Goal: Task Accomplishment & Management: Manage account settings

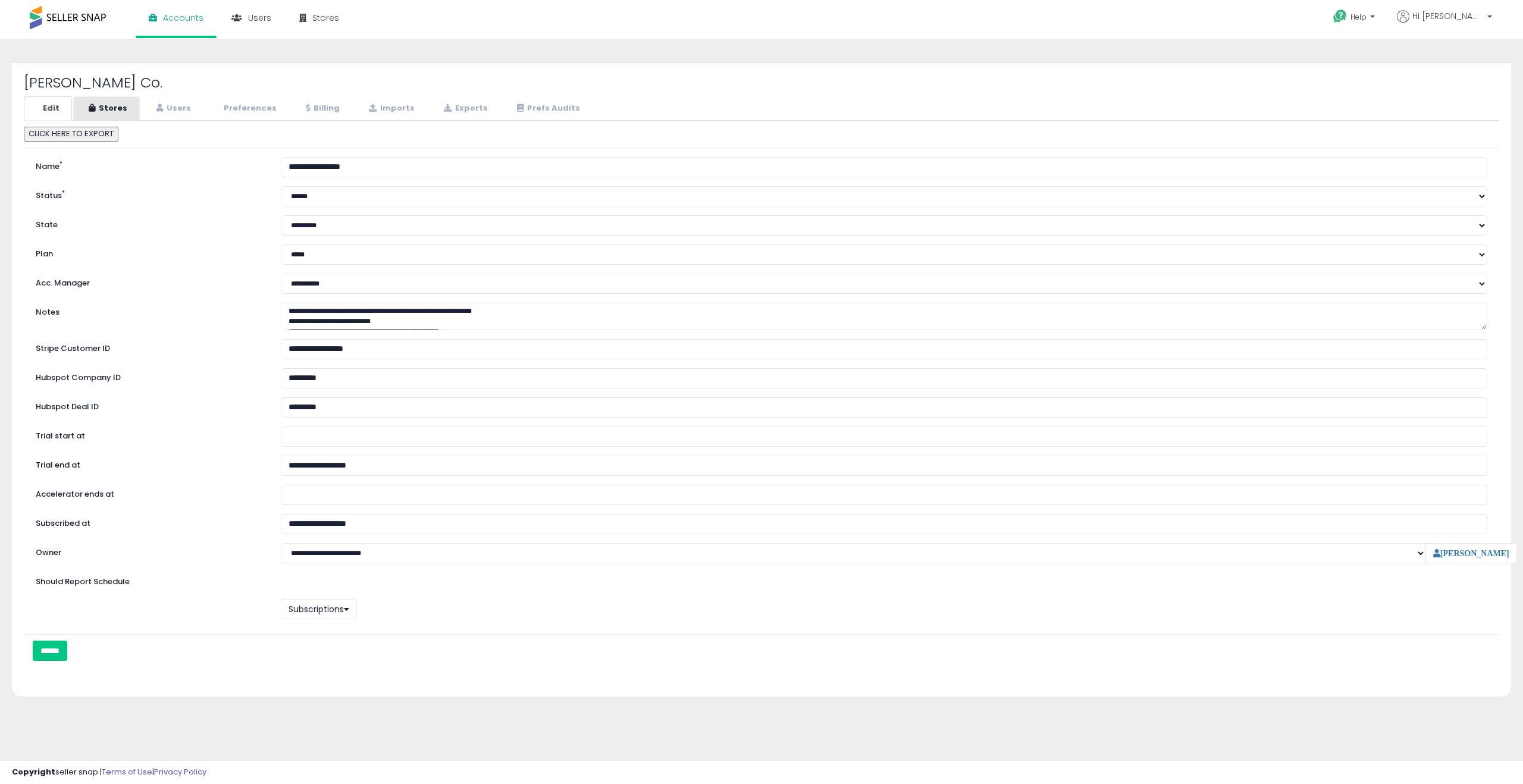
select select "**"
click at [95, 102] on link "Stores" at bounding box center [113, 109] width 68 height 24
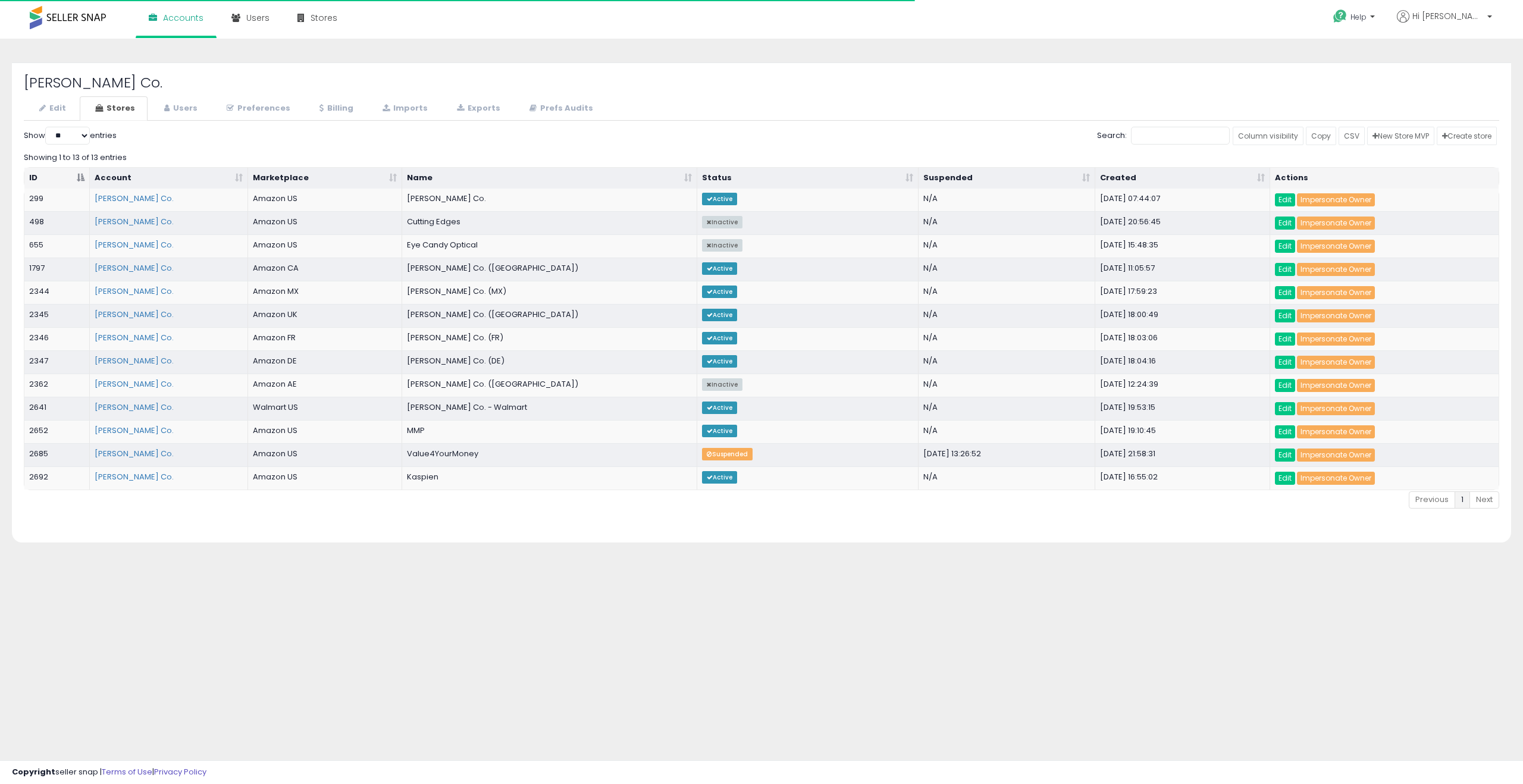
select select "**"
click at [1312, 199] on link "Impersonate Owner" at bounding box center [1336, 200] width 78 height 13
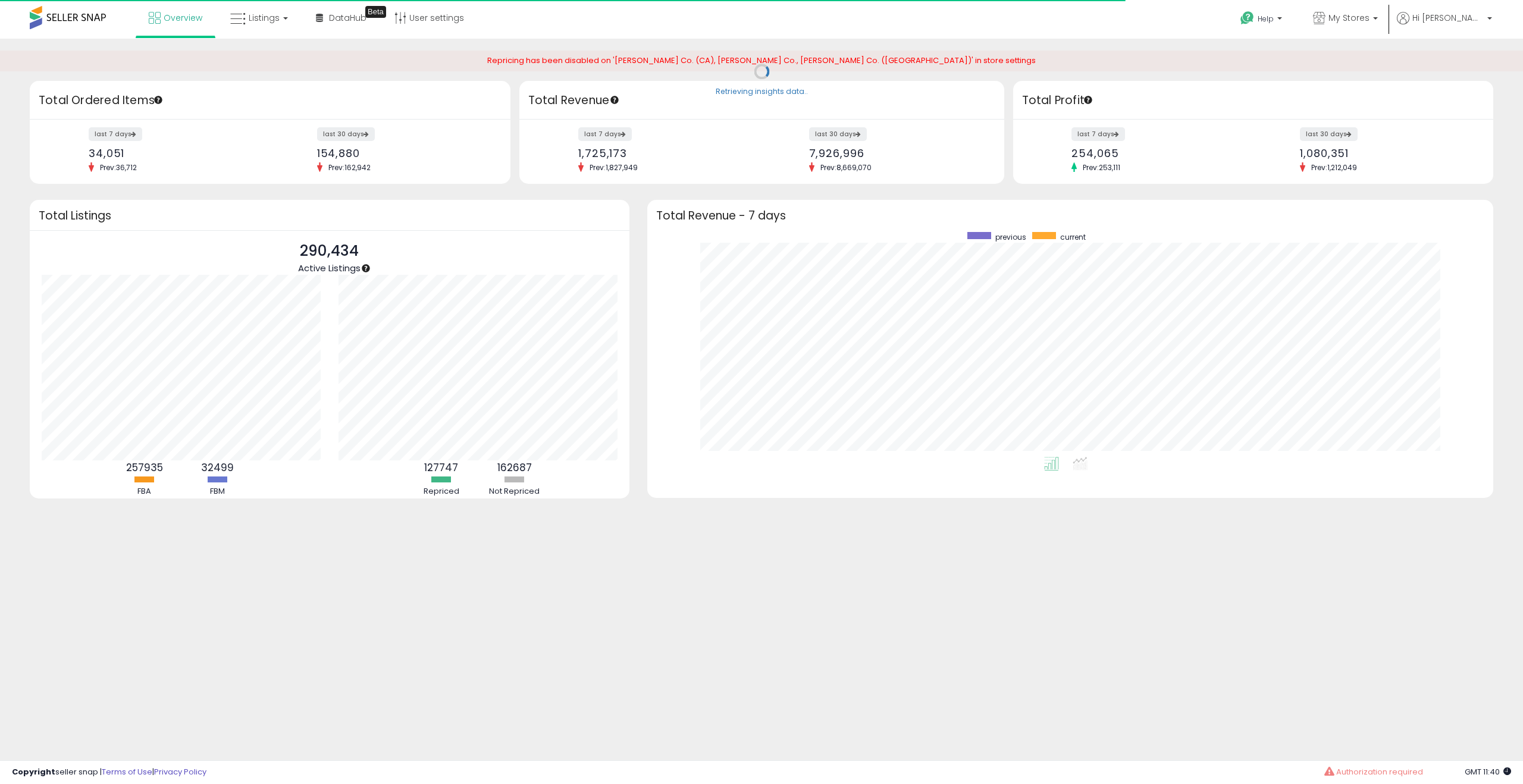
scroll to position [225, 822]
drag, startPoint x: 731, startPoint y: 61, endPoint x: 774, endPoint y: 60, distance: 43.0
click at [774, 60] on span "Repricing has been disabled on 'LY Berditchev Co. (CA), LY Berditchev Co., LY B…" at bounding box center [762, 60] width 548 height 11
drag, startPoint x: 779, startPoint y: 60, endPoint x: 844, endPoint y: 60, distance: 65.0
click at [844, 60] on span "Repricing has been disabled on 'LY Berditchev Co. (CA), LY Berditchev Co., LY B…" at bounding box center [762, 60] width 548 height 11
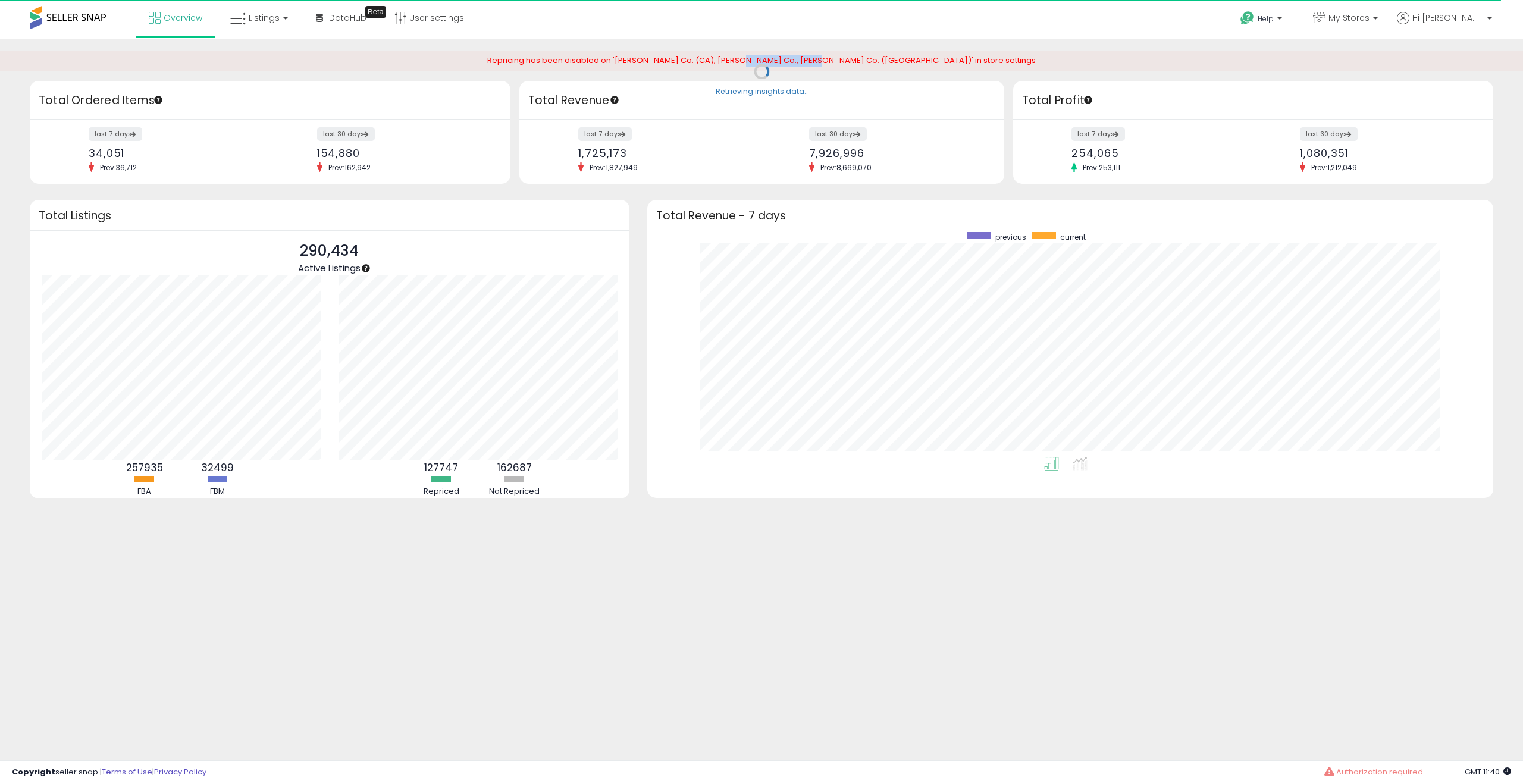
click at [773, 60] on span "Repricing has been disabled on 'LY Berditchev Co. (CA), LY Berditchev Co., LY B…" at bounding box center [762, 60] width 548 height 11
click at [459, 21] on link "User settings" at bounding box center [429, 18] width 87 height 36
click at [1377, 24] on p "My Stores" at bounding box center [1345, 19] width 65 height 15
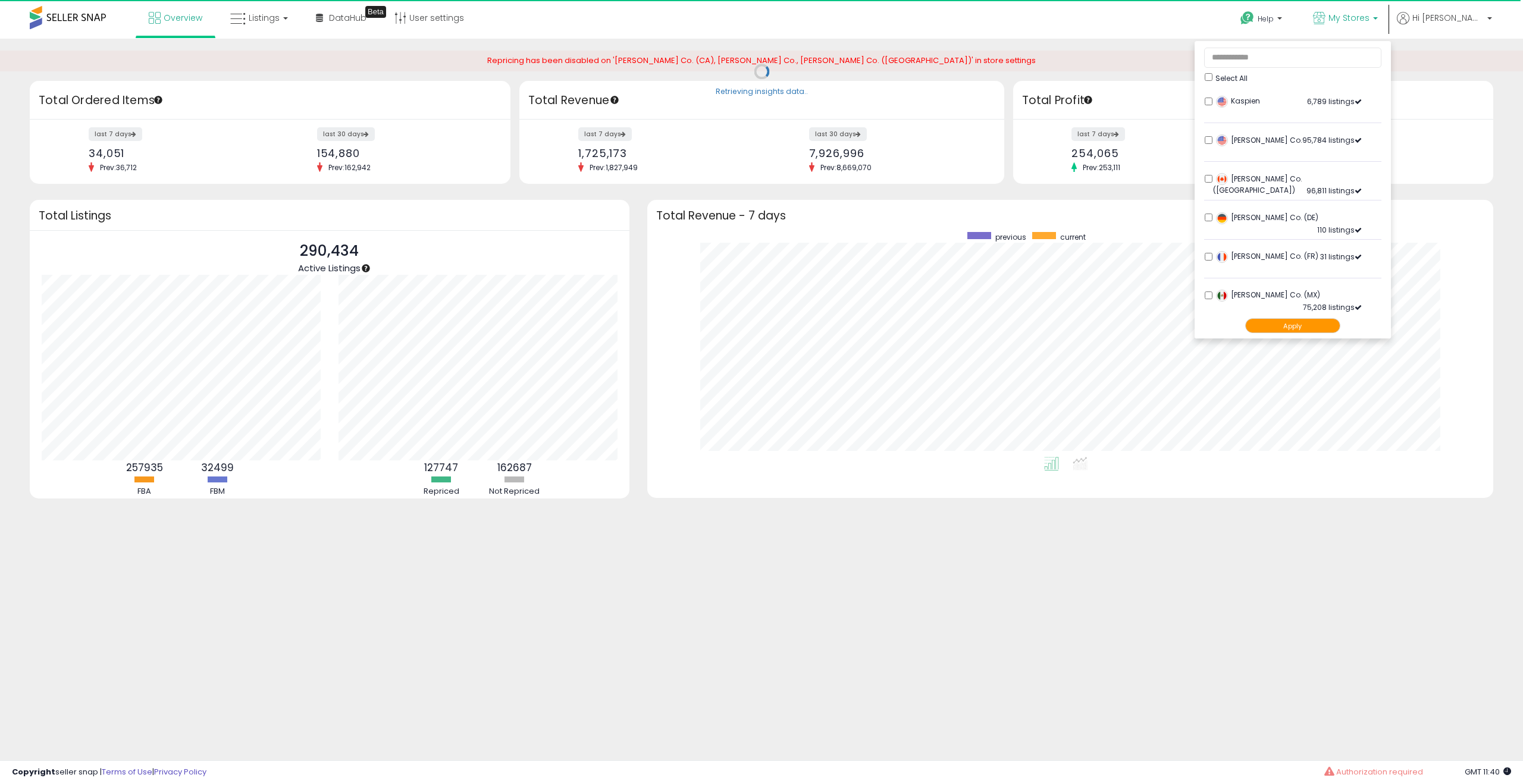
click at [1325, 326] on button "Apply" at bounding box center [1293, 326] width 95 height 15
click at [1340, 328] on button "Apply" at bounding box center [1293, 326] width 95 height 15
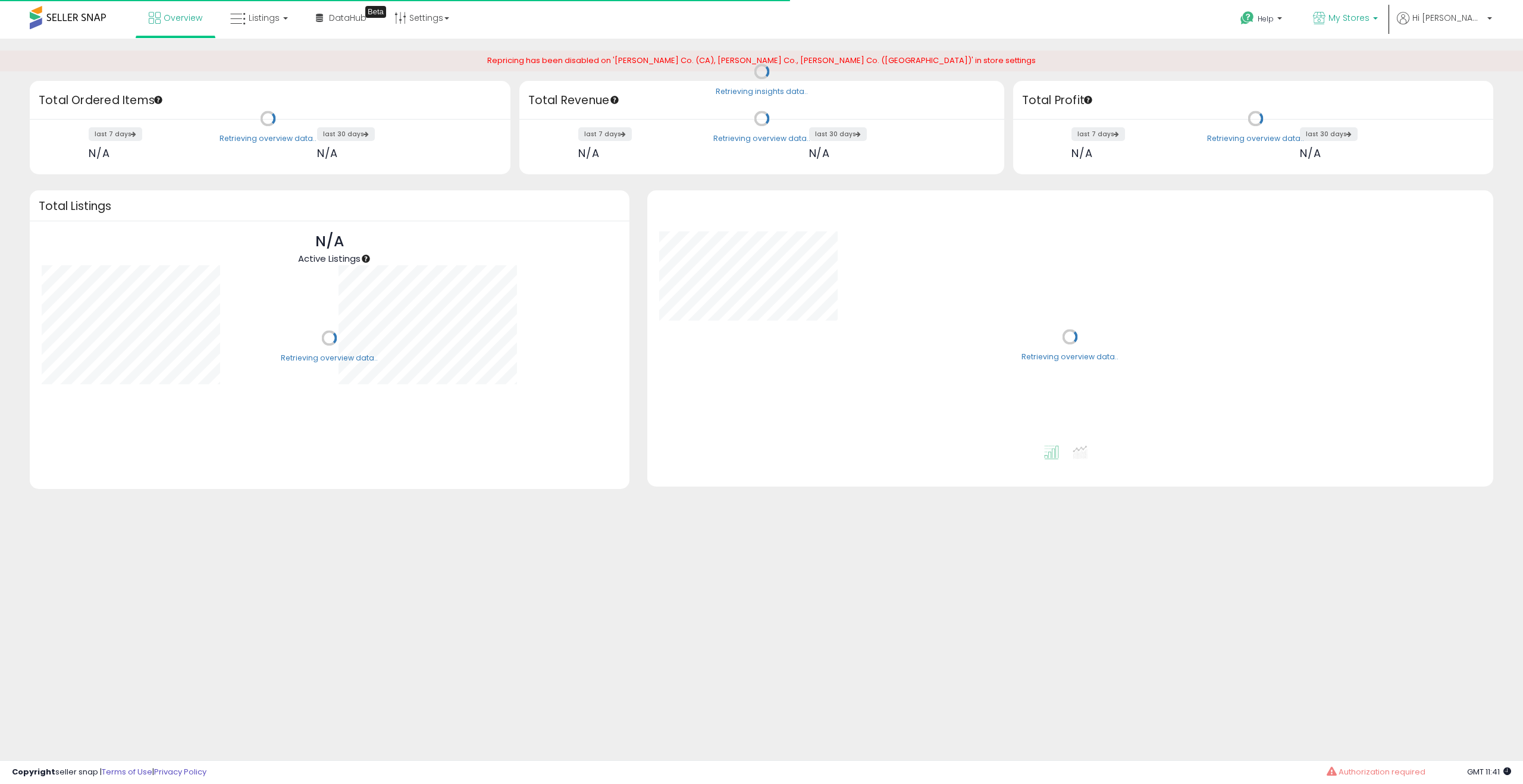
click at [1379, 37] on link "My Stores" at bounding box center [1345, 19] width 83 height 38
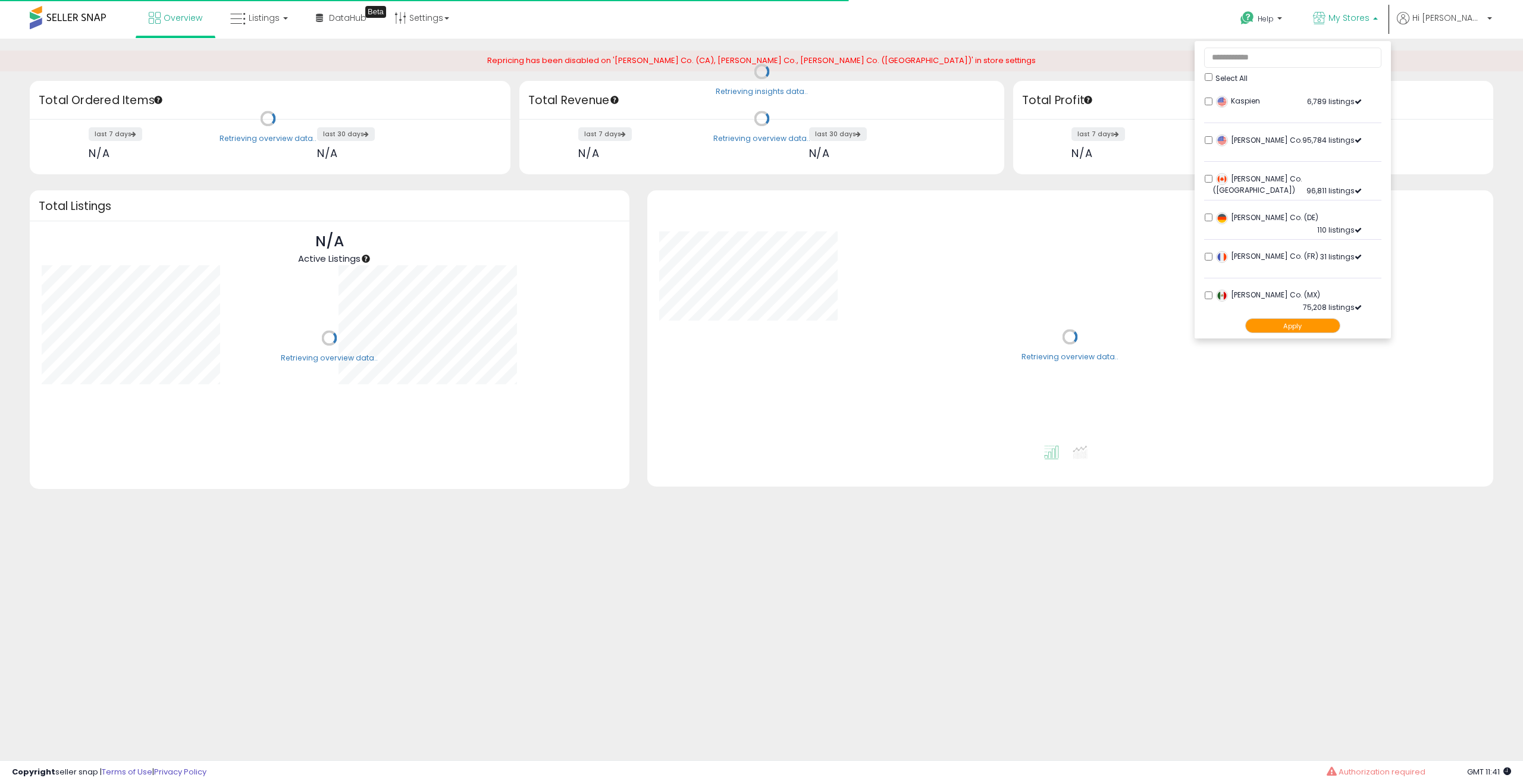
click at [1375, 24] on p "My Stores" at bounding box center [1345, 19] width 65 height 15
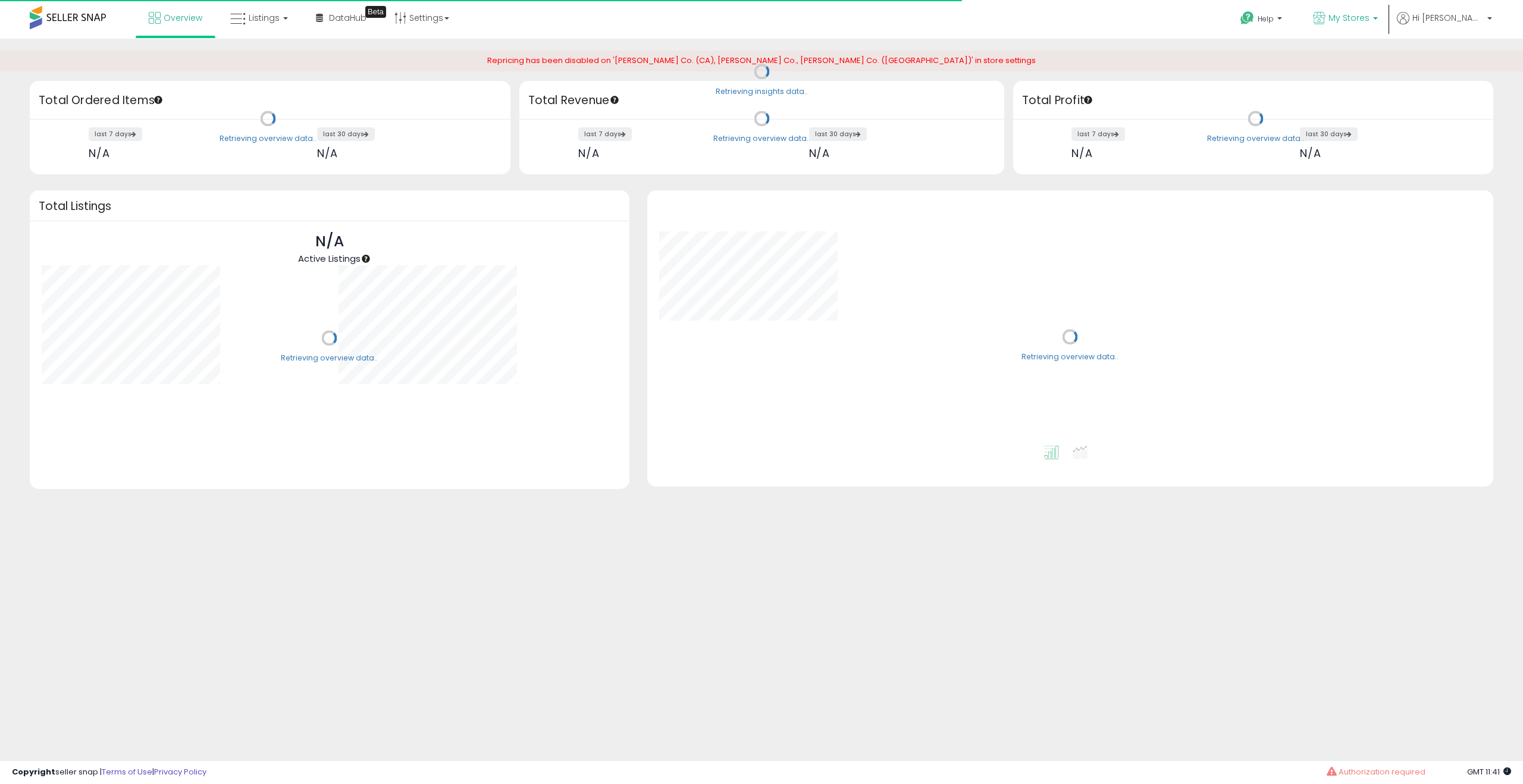
click at [1375, 25] on p "My Stores" at bounding box center [1345, 19] width 65 height 15
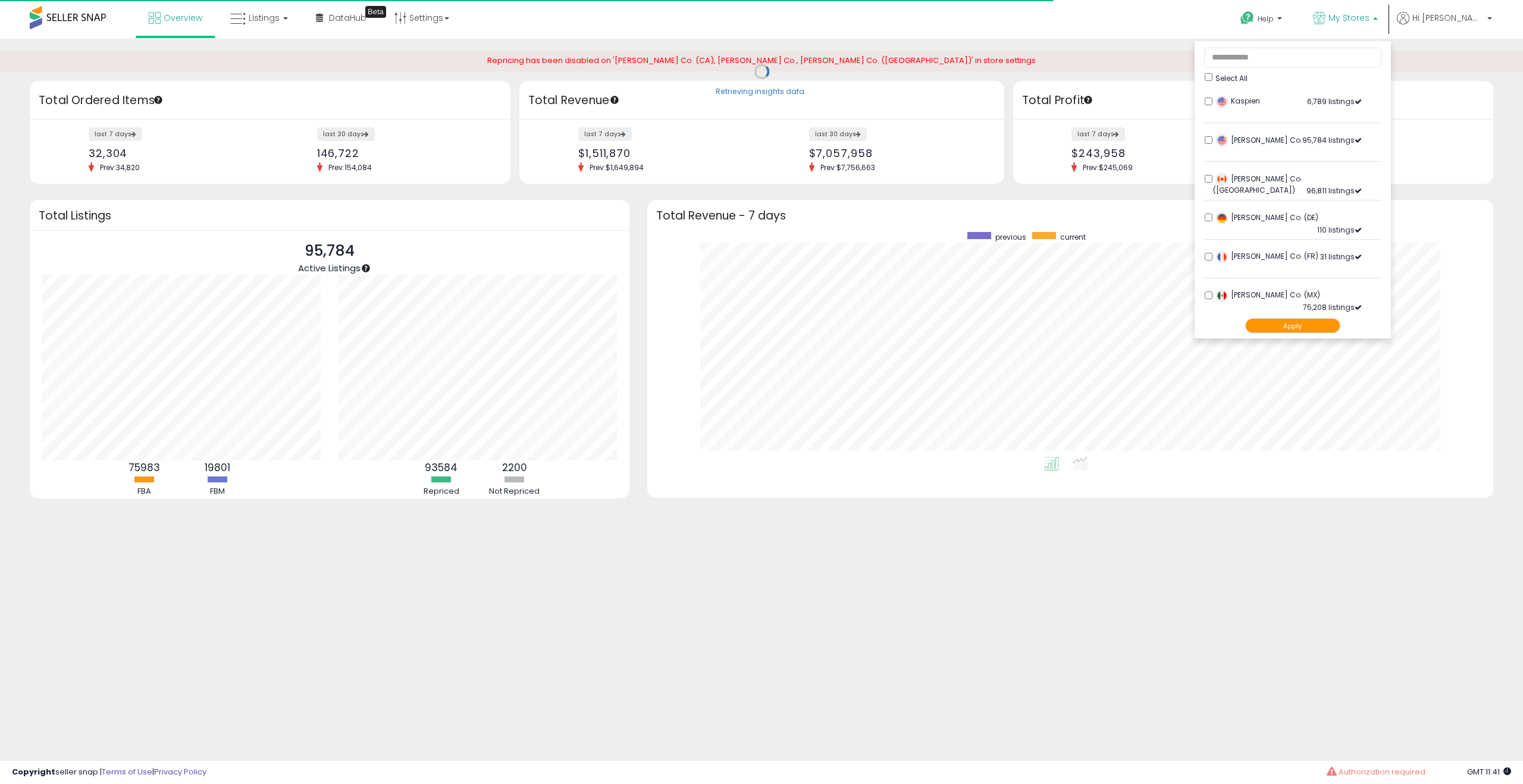
scroll to position [225, 822]
click at [1324, 321] on button "Apply" at bounding box center [1293, 326] width 95 height 15
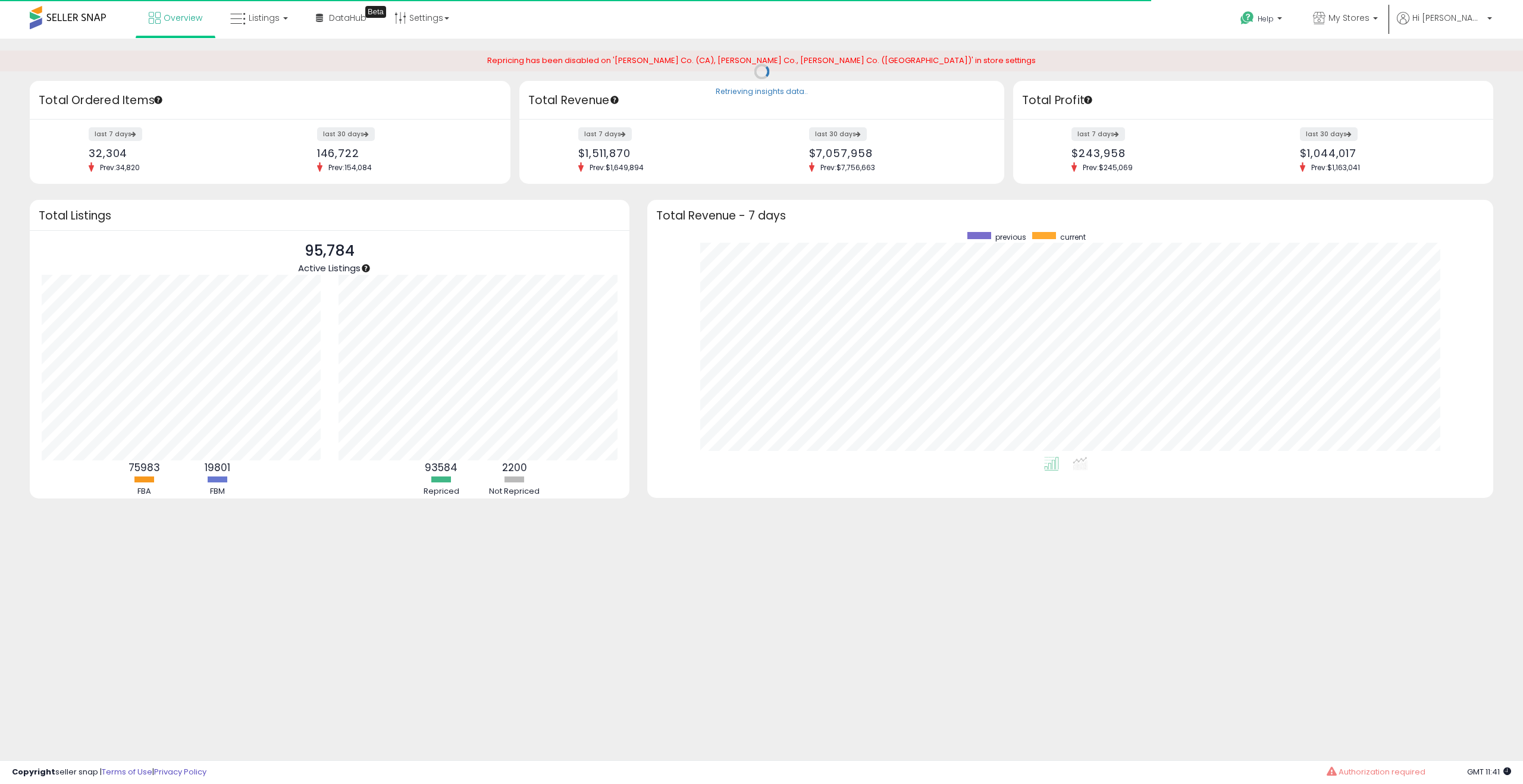
scroll to position [225, 822]
click at [436, 20] on link "Settings" at bounding box center [422, 18] width 73 height 36
click at [433, 60] on link "Store settings" at bounding box center [423, 60] width 54 height 11
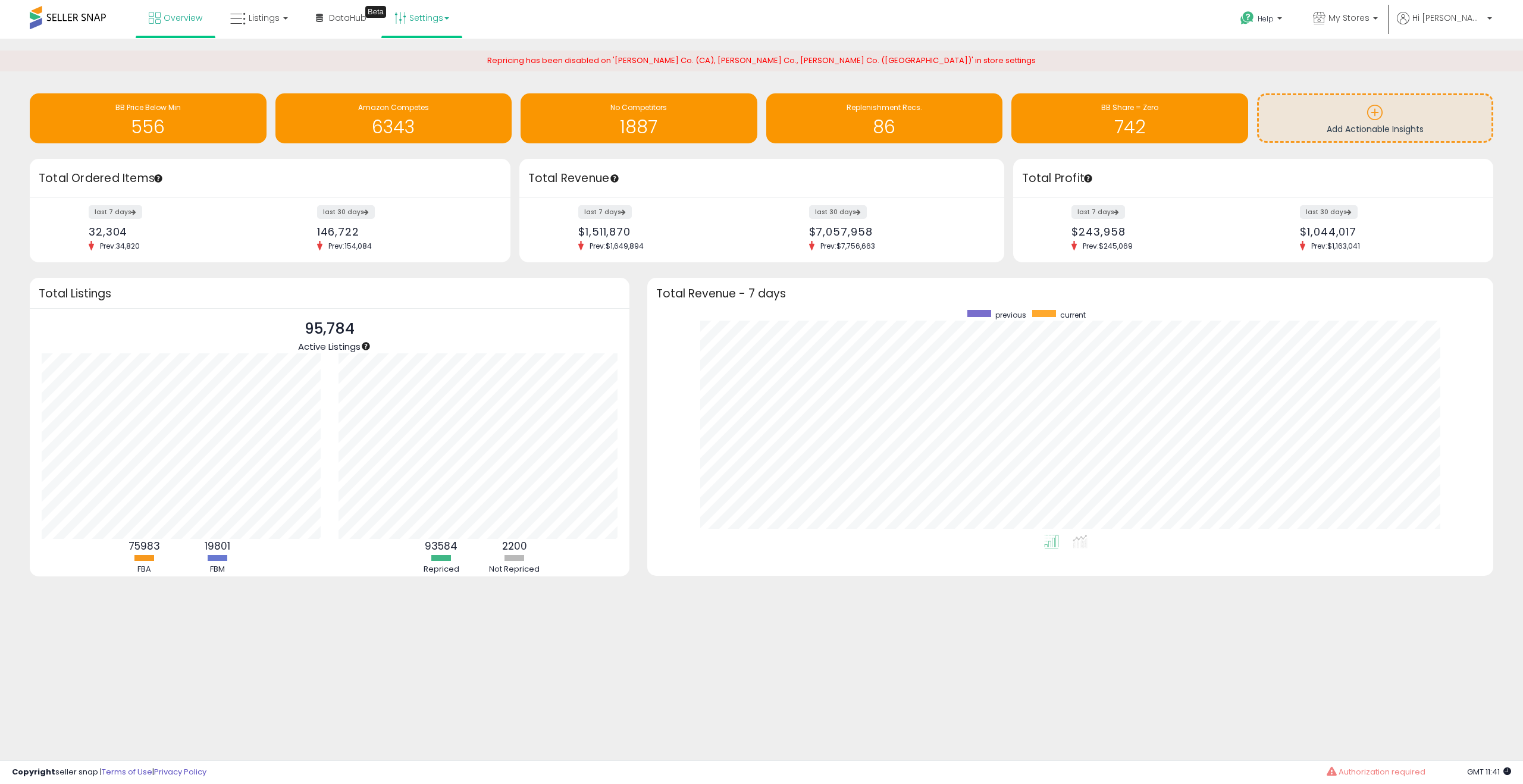
click at [424, 28] on link "Settings" at bounding box center [422, 18] width 73 height 36
click at [426, 58] on link "Store settings" at bounding box center [423, 60] width 54 height 11
click at [1369, 21] on span "My Stores" at bounding box center [1349, 18] width 41 height 12
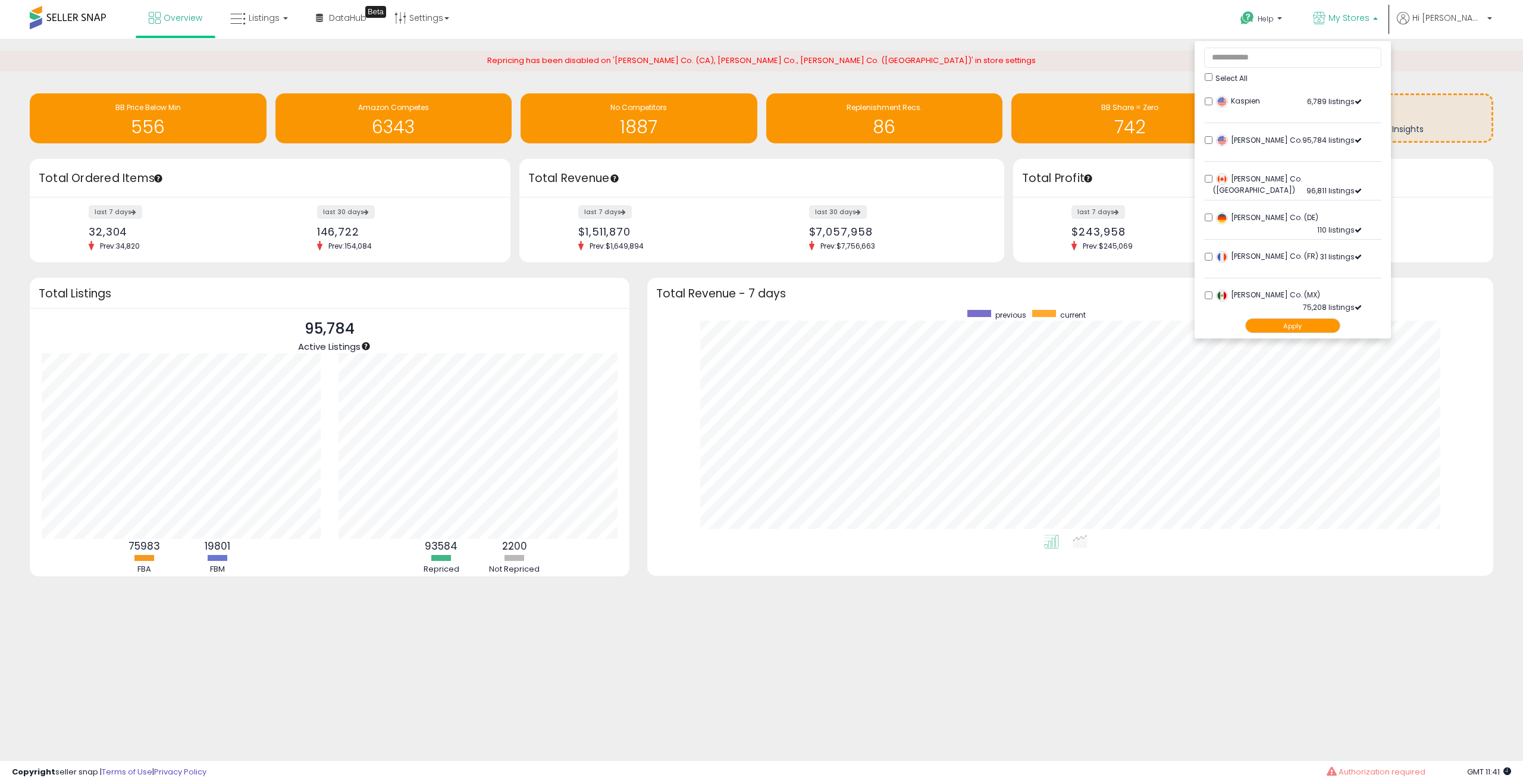
click at [1369, 21] on span "My Stores" at bounding box center [1349, 18] width 41 height 12
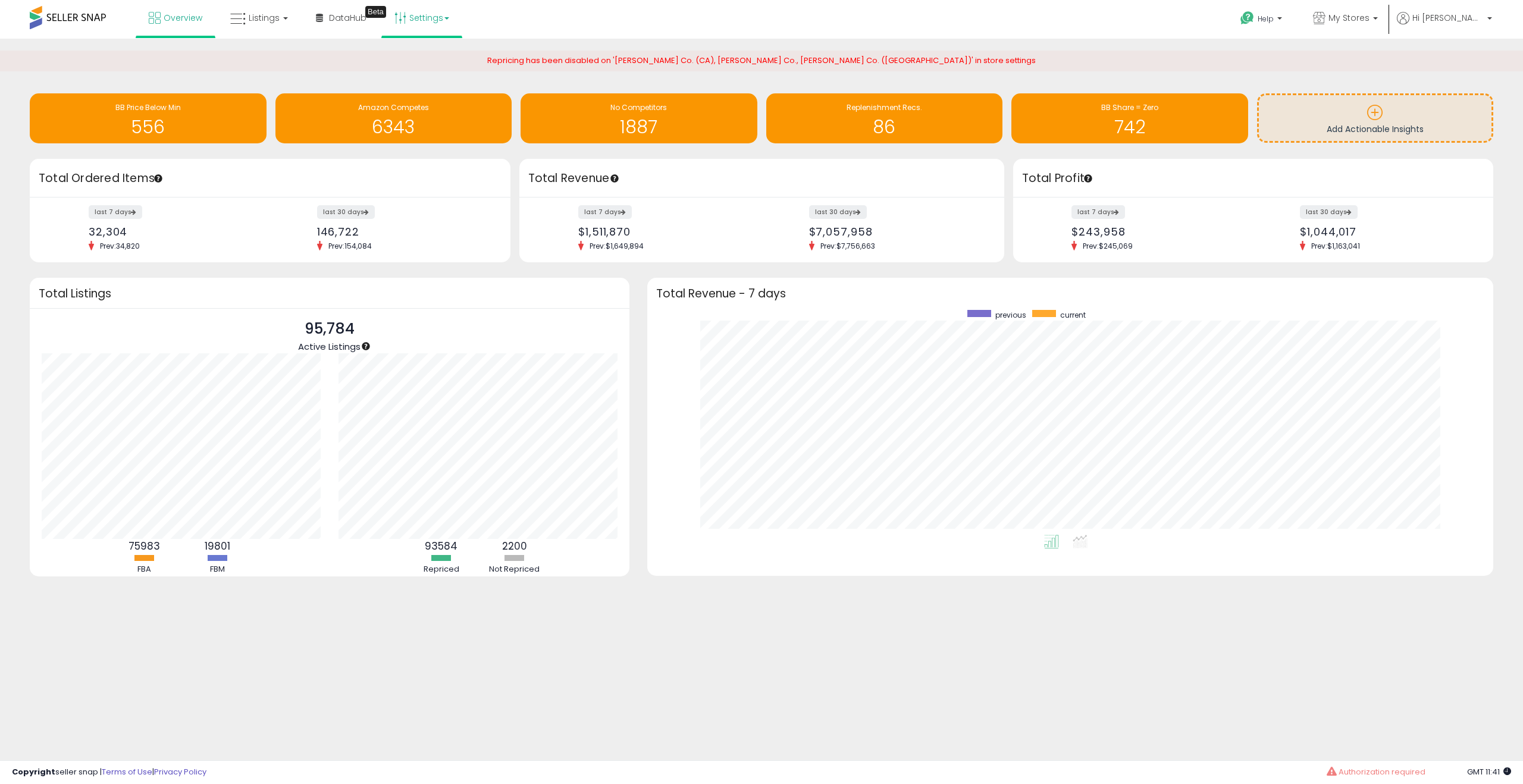
click at [426, 26] on link "Settings" at bounding box center [422, 18] width 73 height 36
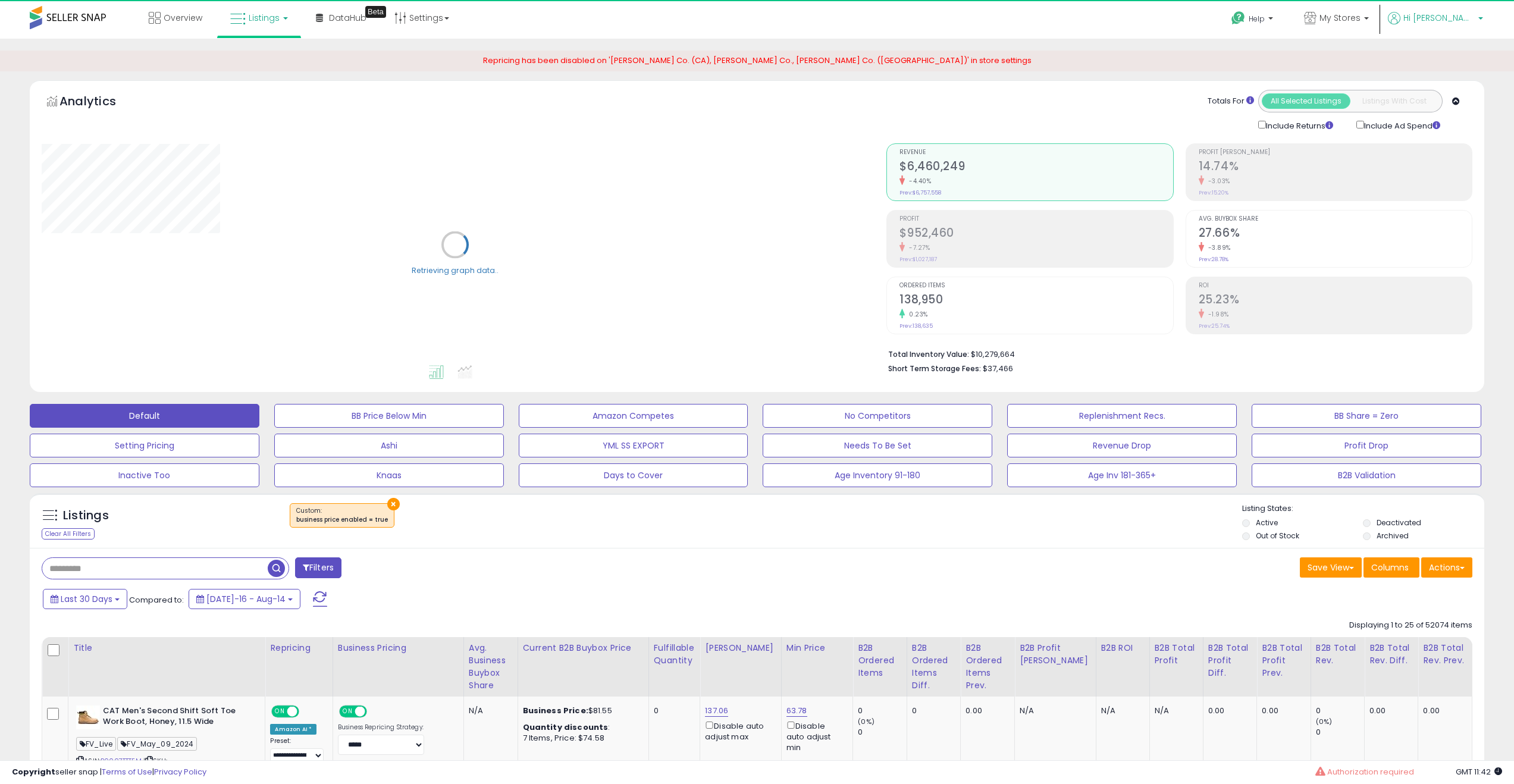
click at [1468, 19] on span "Hi [PERSON_NAME]" at bounding box center [1439, 18] width 72 height 12
click at [1433, 128] on link "Stop impersonating" at bounding box center [1433, 125] width 77 height 11
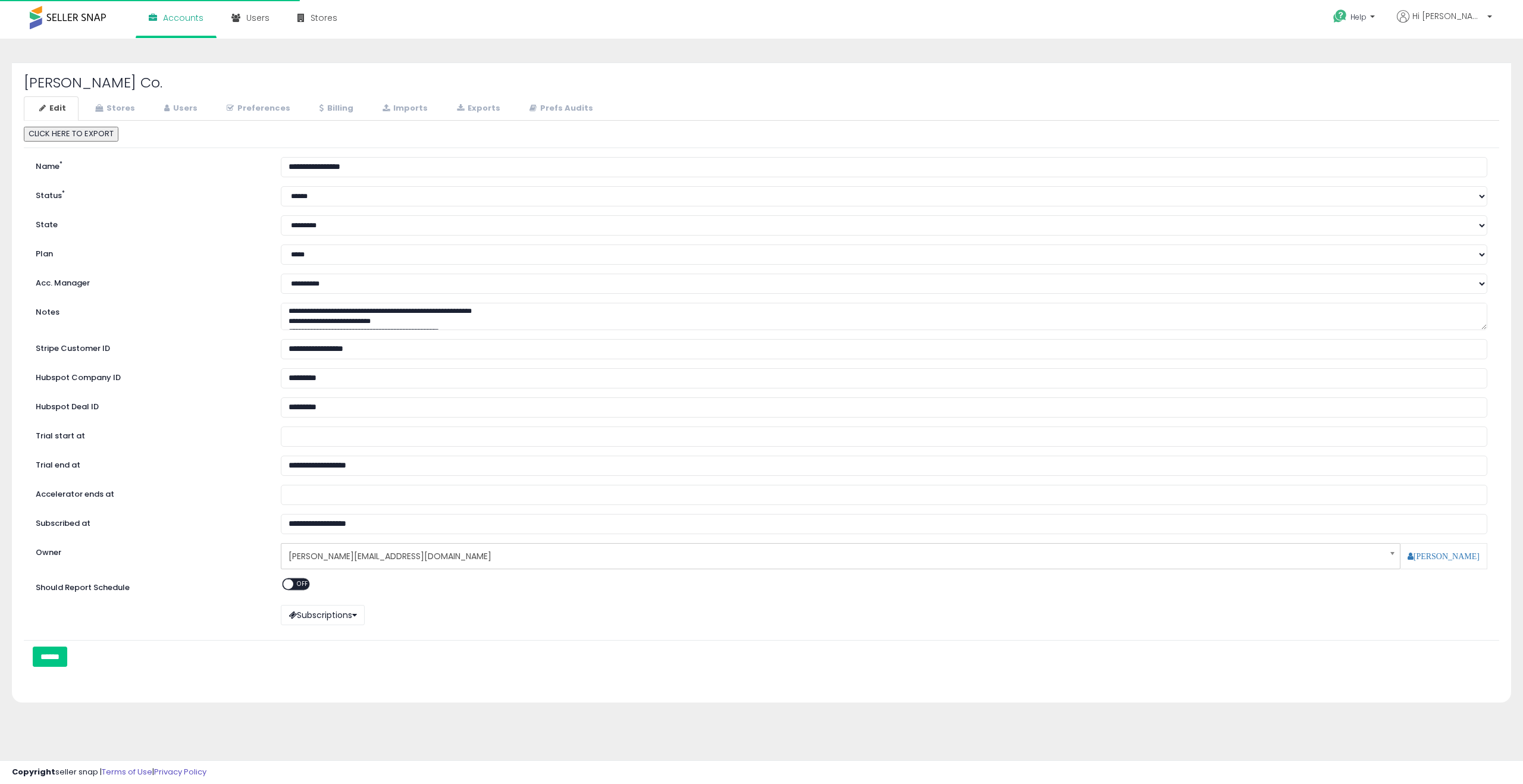
select select "**"
click at [110, 113] on link "Stores" at bounding box center [113, 109] width 68 height 24
select select "**"
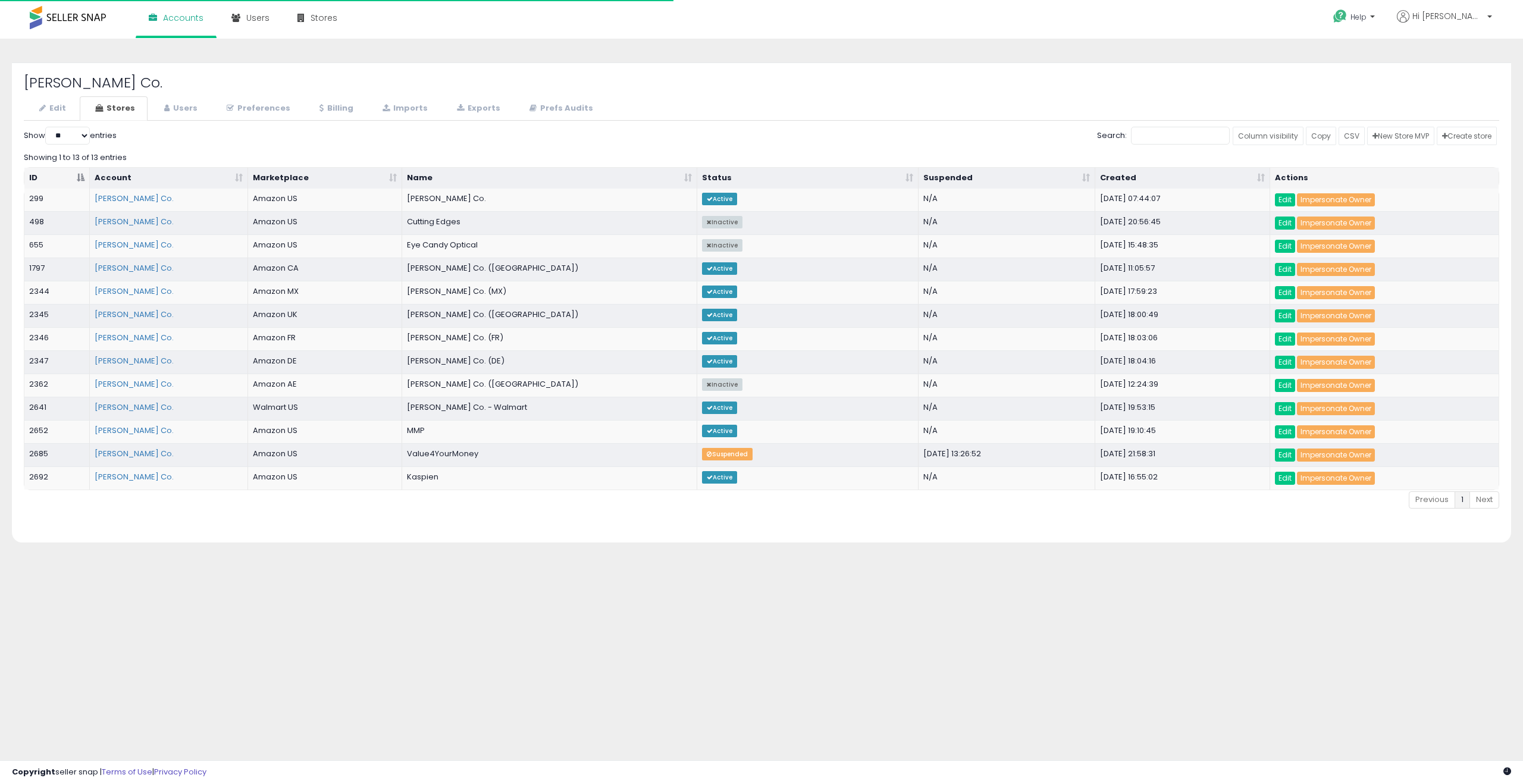
click at [117, 108] on link "Stores" at bounding box center [113, 109] width 68 height 24
click at [1288, 198] on link "Edit" at bounding box center [1285, 200] width 21 height 13
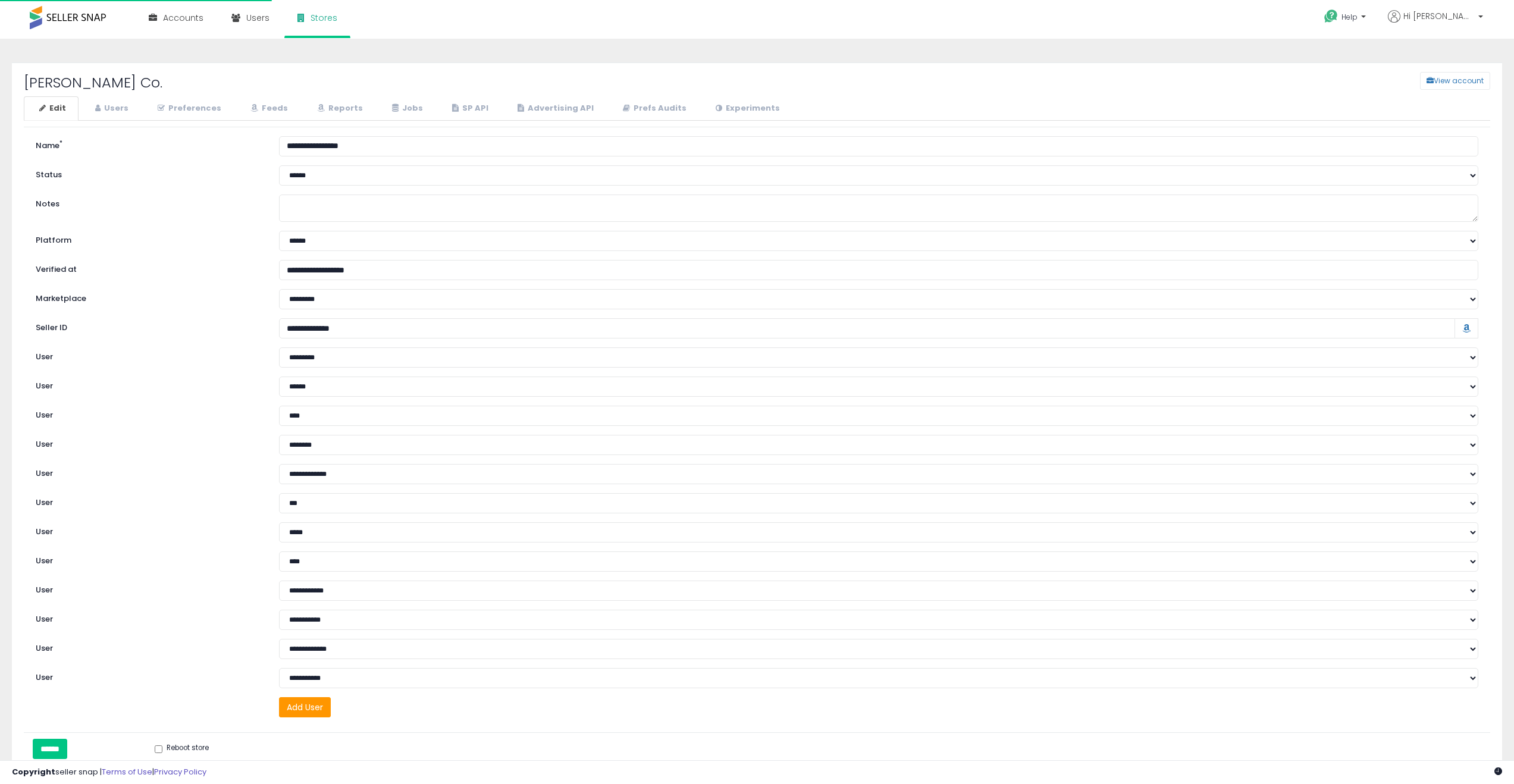
select select "***"
click at [641, 108] on link "Prefs Audits" at bounding box center [653, 109] width 91 height 24
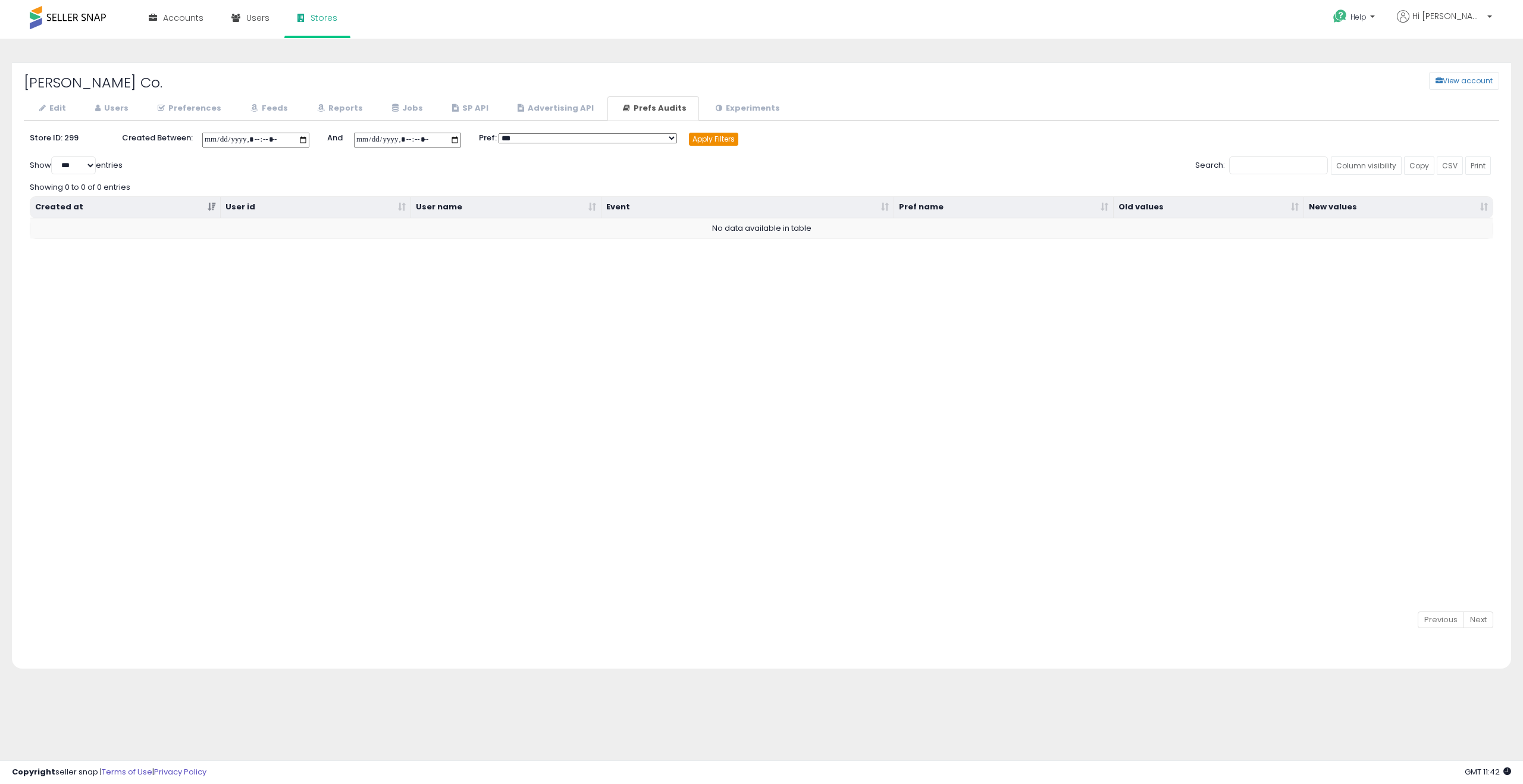
click at [715, 140] on button "Apply Filters" at bounding box center [713, 139] width 50 height 13
click at [302, 139] on input "datetime-local" at bounding box center [256, 140] width 107 height 15
type input "**********"
click at [712, 145] on div "Apply Filters" at bounding box center [713, 144] width 50 height 24
click at [712, 144] on button "Apply Filters" at bounding box center [713, 139] width 50 height 13
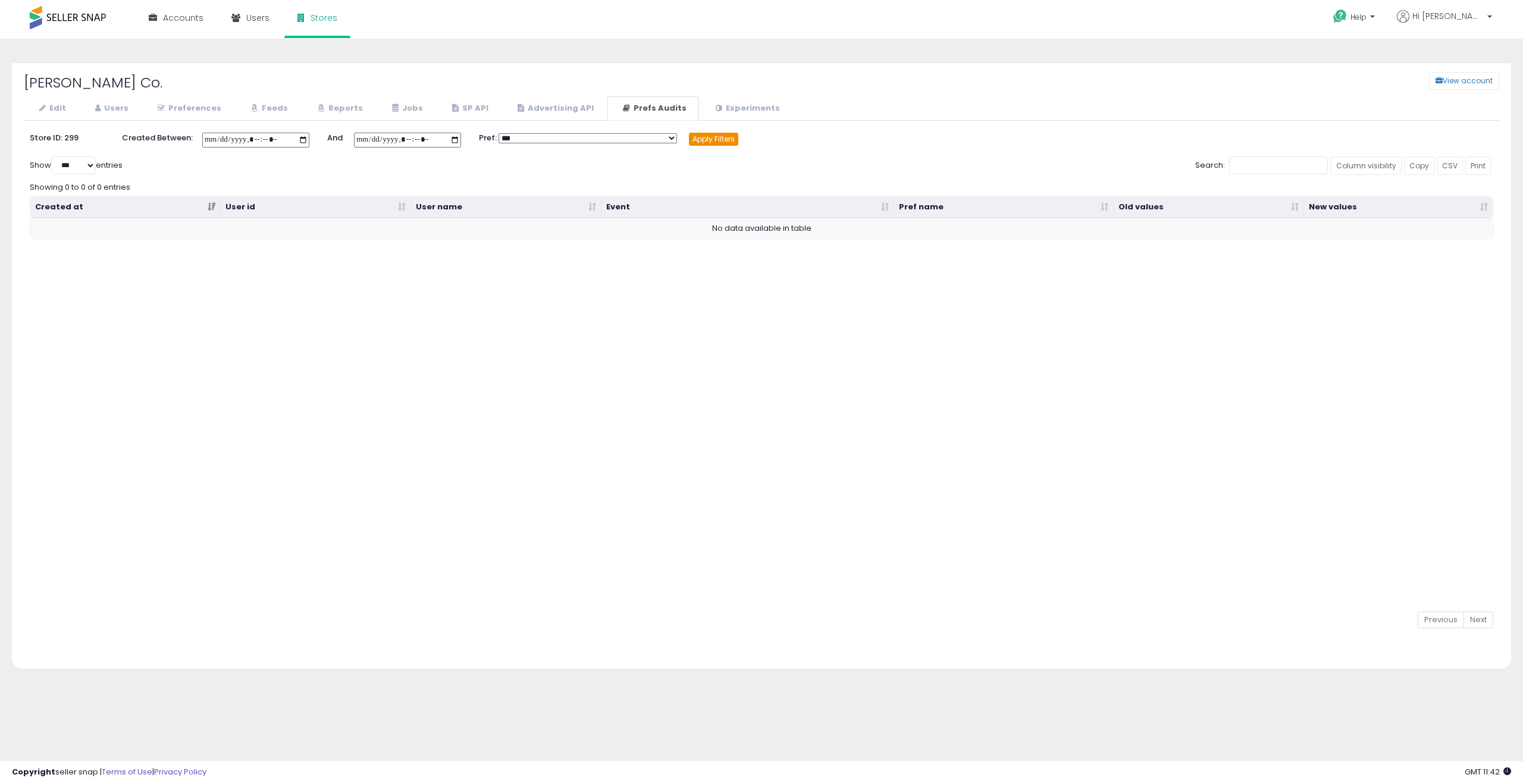
click at [712, 143] on button "Apply Filters" at bounding box center [713, 139] width 50 height 13
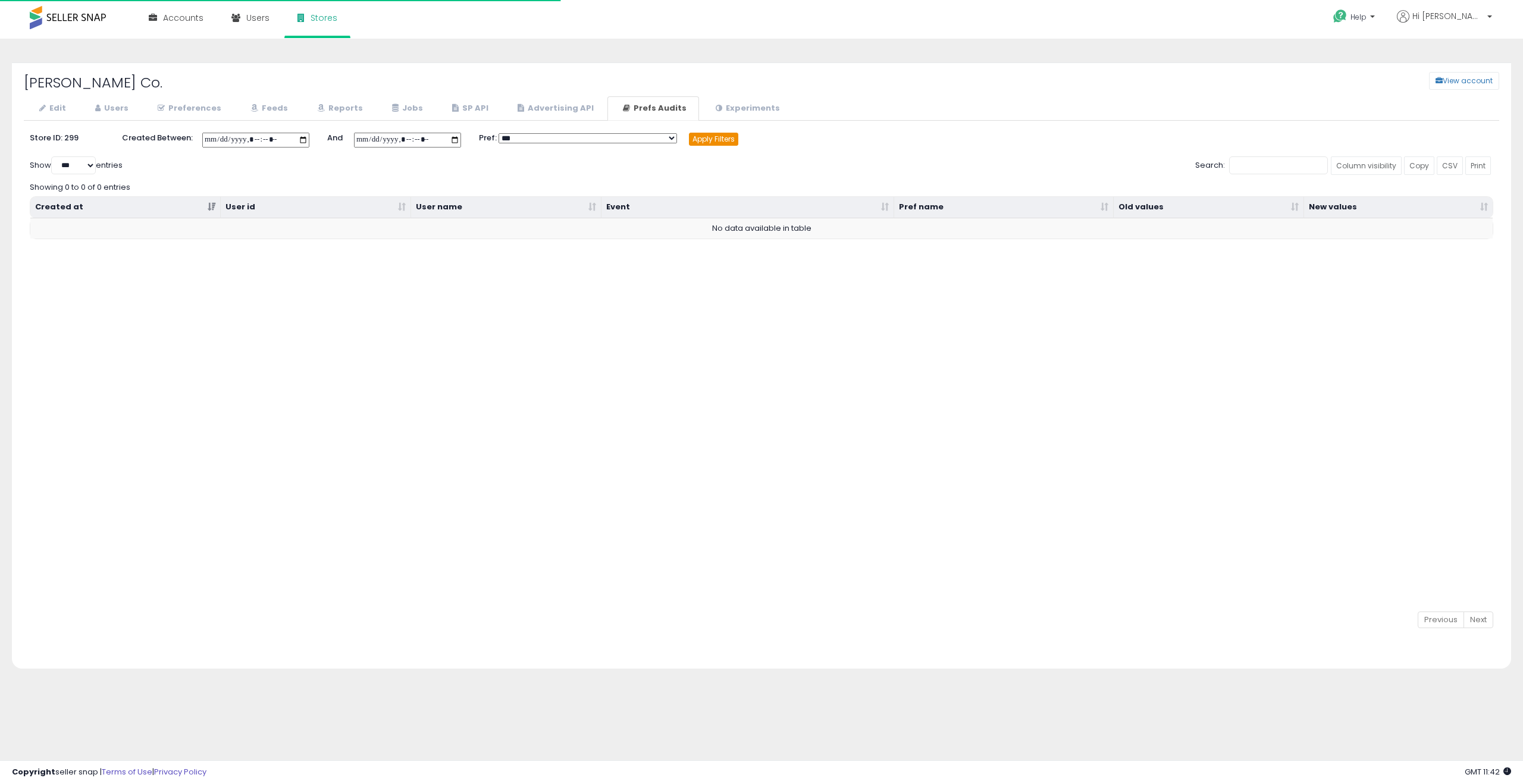
click at [712, 143] on button "Apply Filters" at bounding box center [713, 139] width 50 height 13
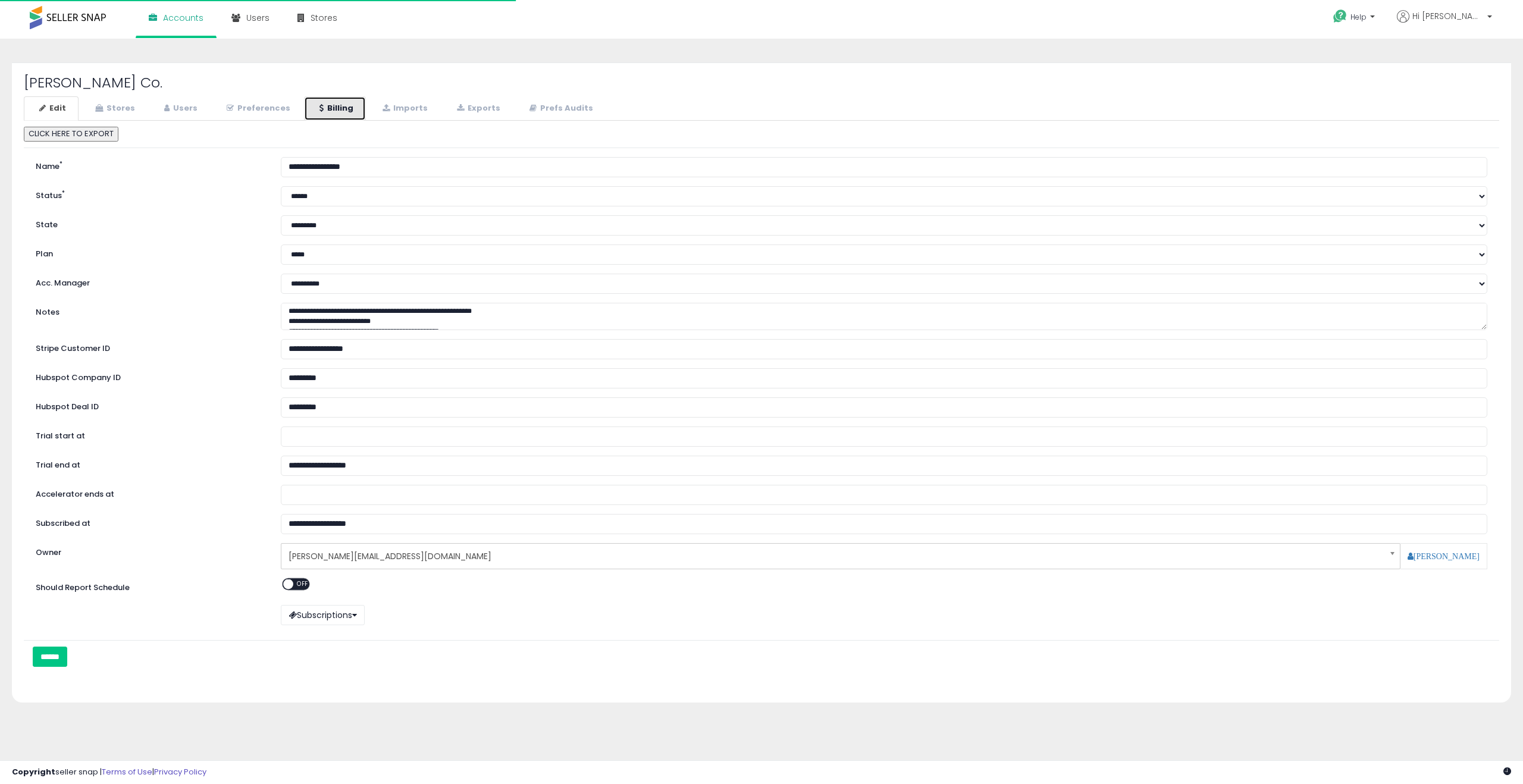
click at [327, 105] on link "Billing" at bounding box center [334, 109] width 62 height 24
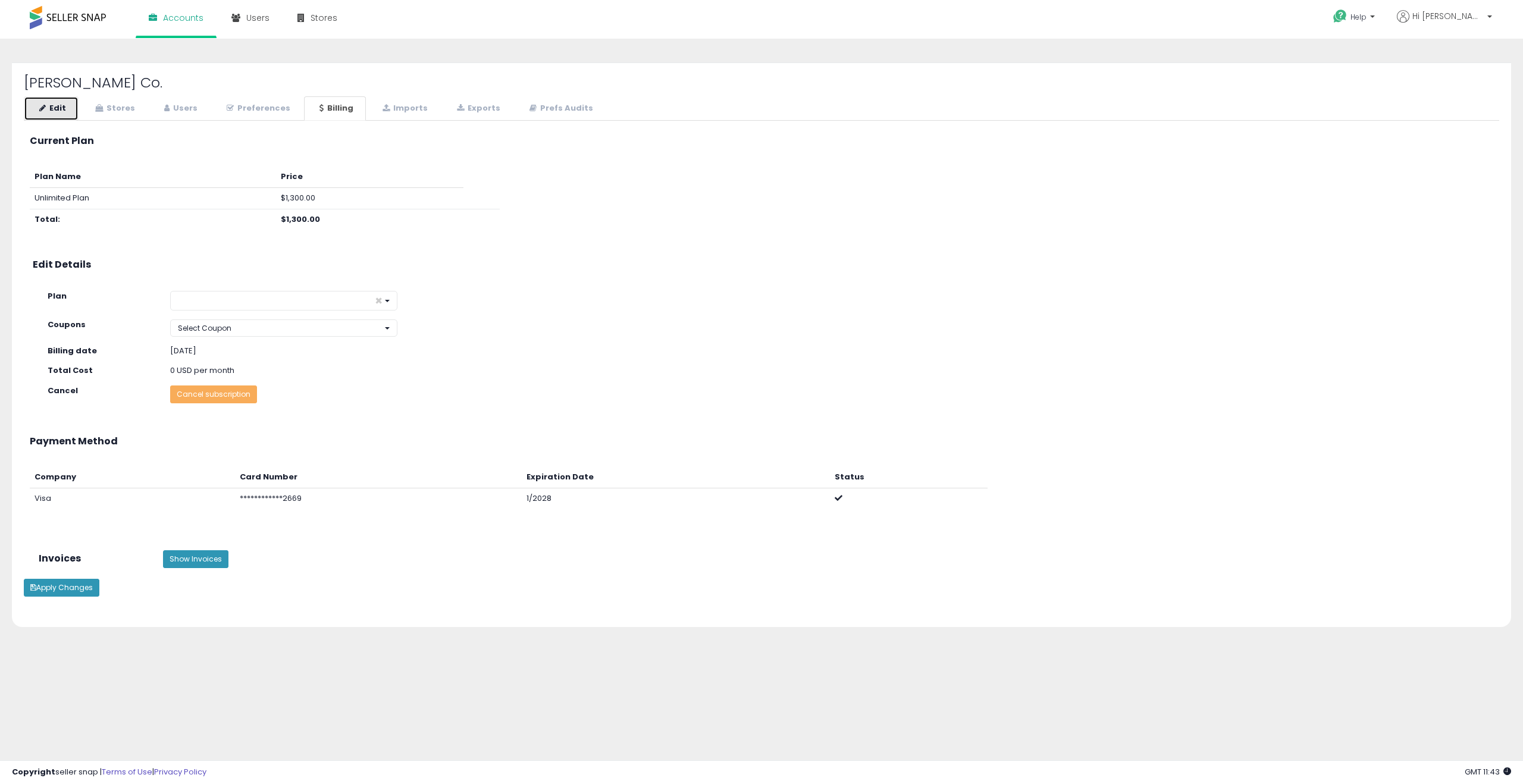
click at [64, 110] on link "Edit" at bounding box center [51, 109] width 55 height 24
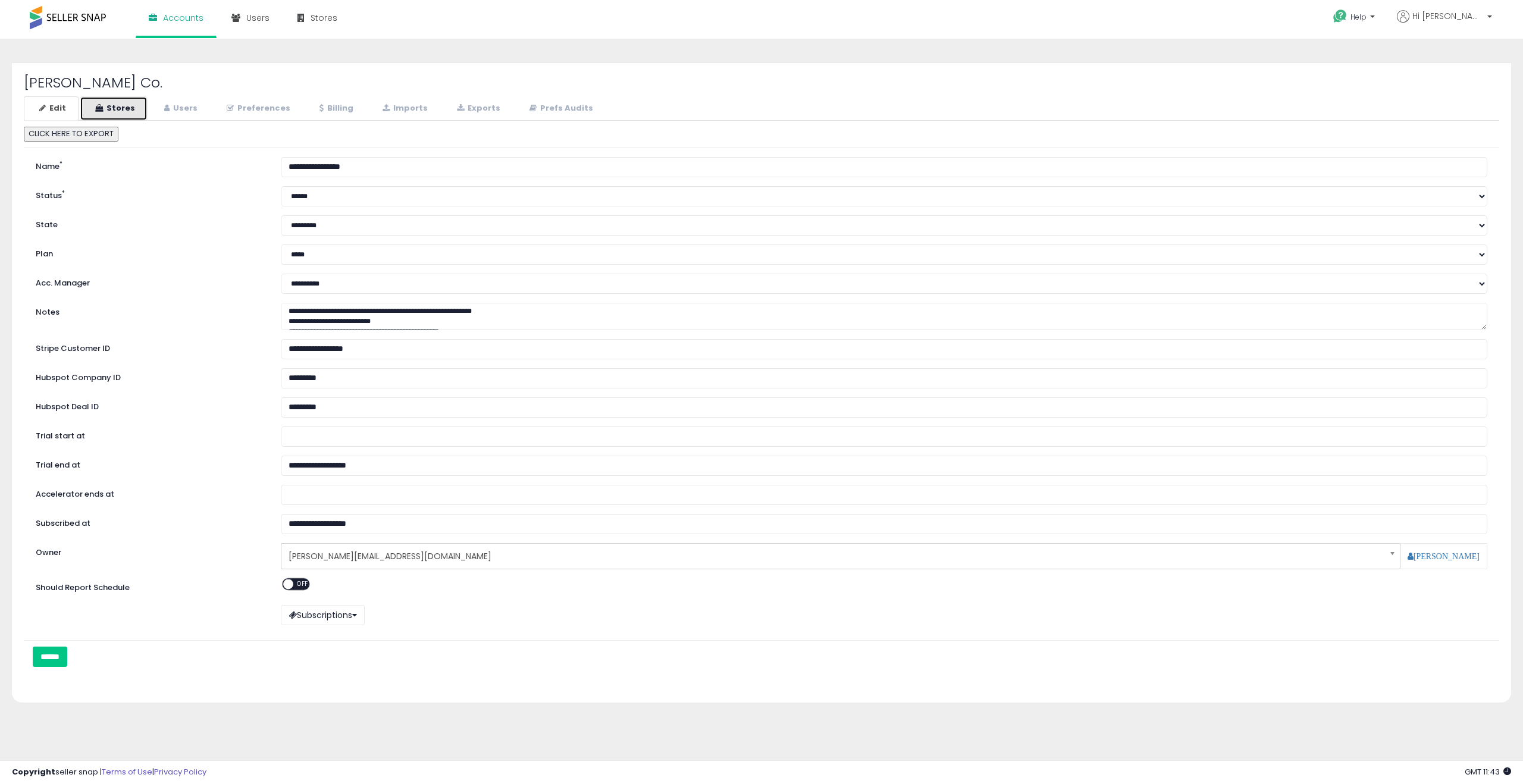
click at [107, 108] on link "Stores" at bounding box center [113, 109] width 68 height 24
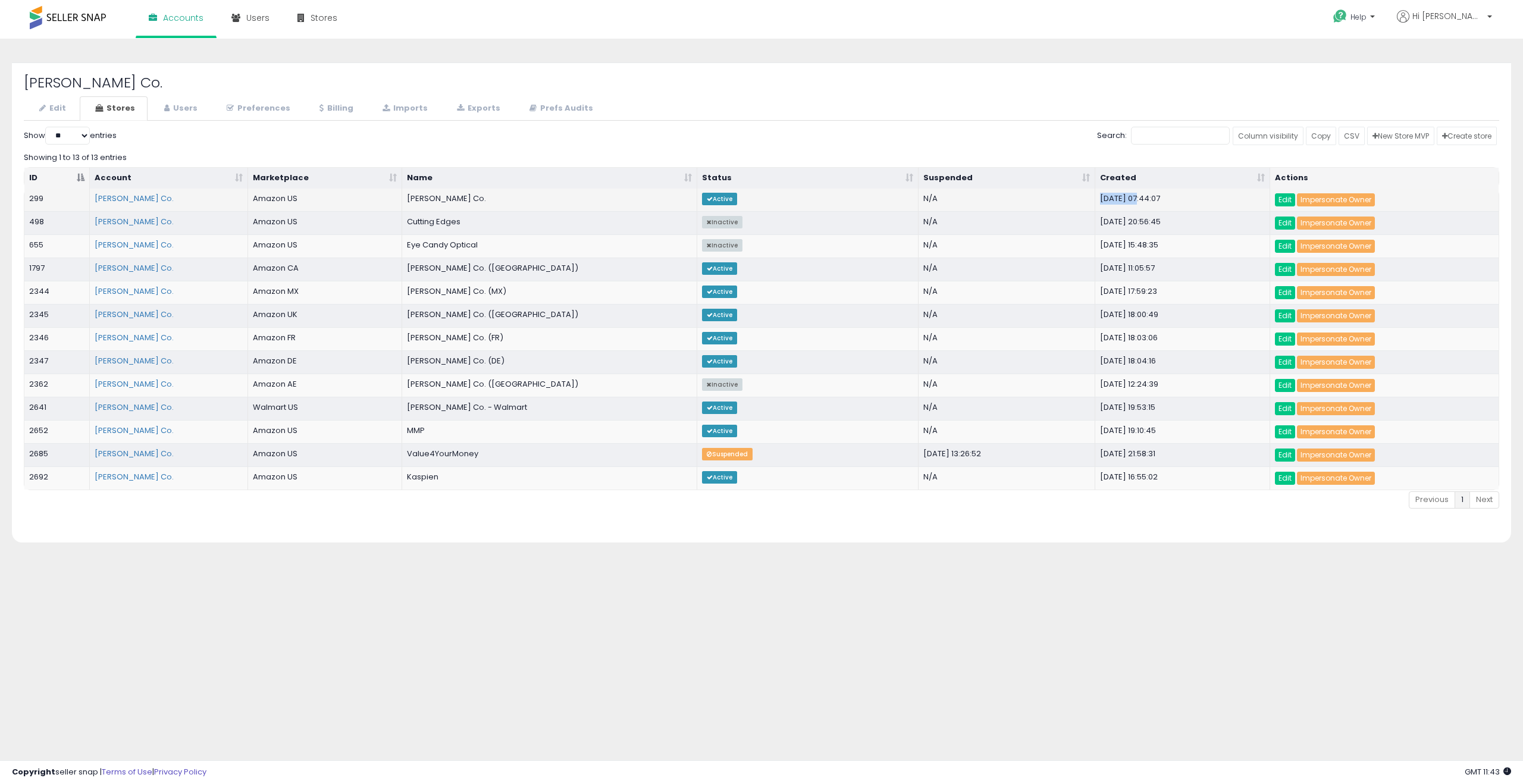
drag, startPoint x: 1101, startPoint y: 200, endPoint x: 1140, endPoint y: 201, distance: 39.0
click at [1140, 201] on td "2018-02-23 07:44:07" at bounding box center [1183, 200] width 175 height 23
click at [1283, 202] on link "Edit" at bounding box center [1285, 200] width 21 height 13
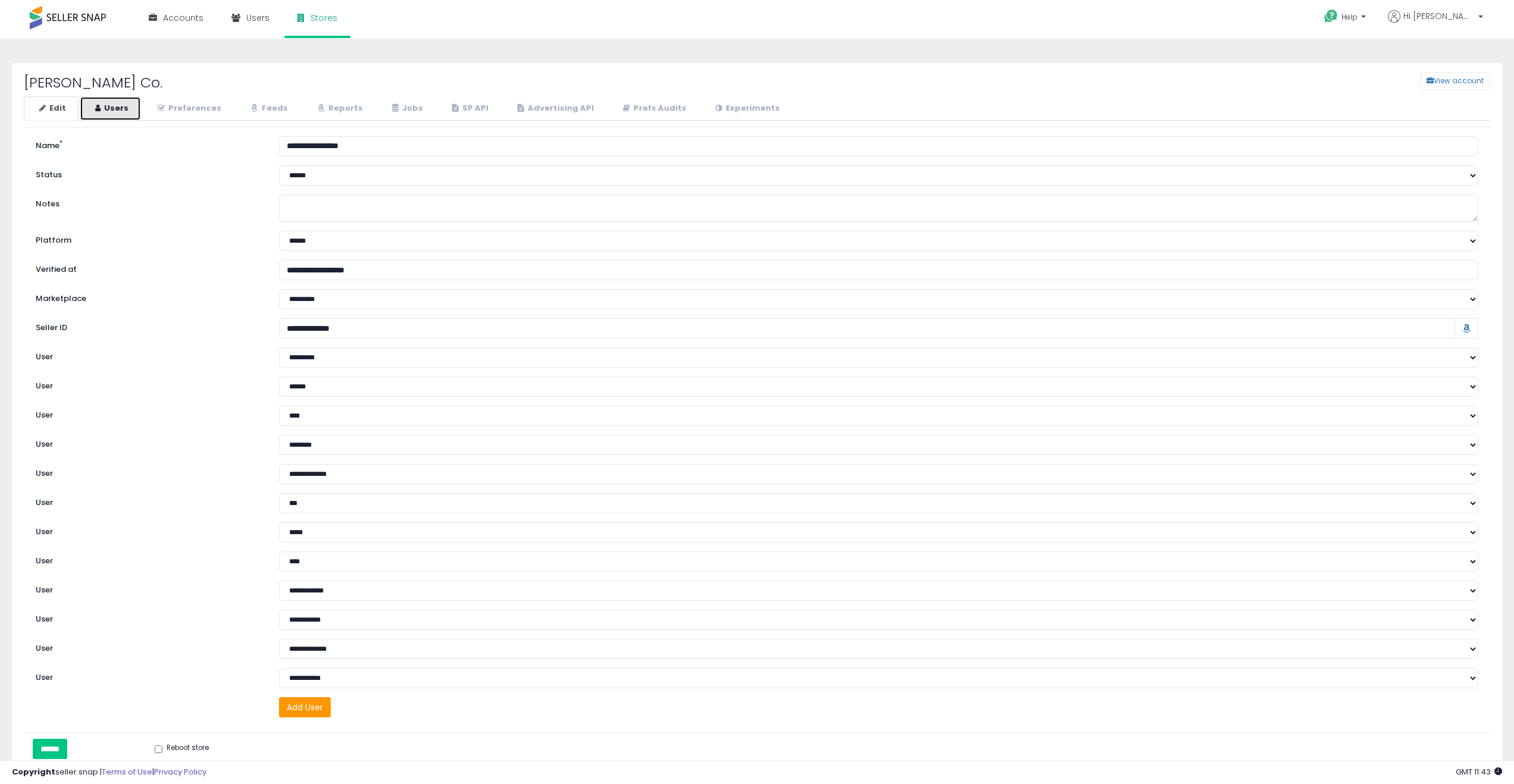
click at [125, 107] on link "Users" at bounding box center [110, 109] width 62 height 24
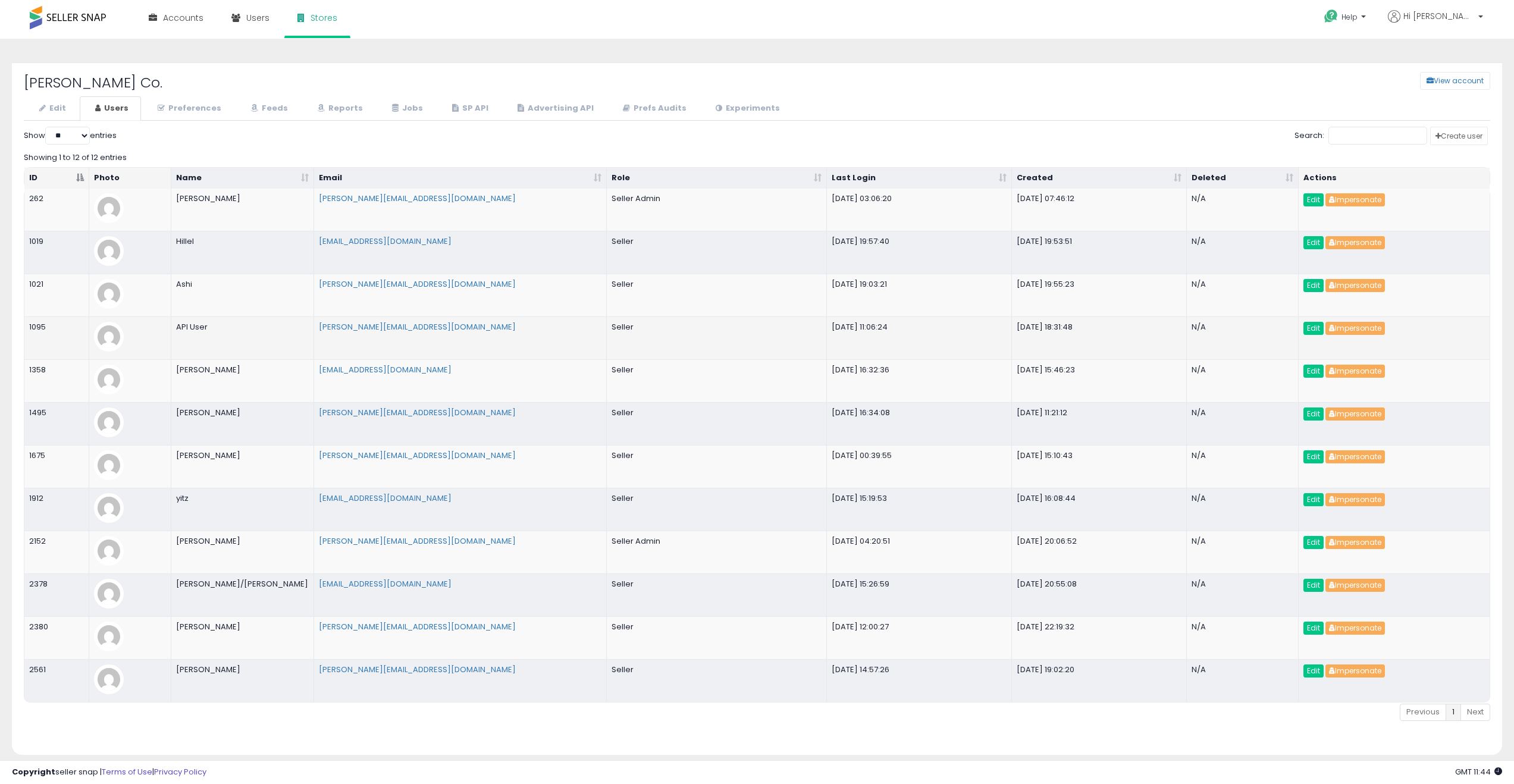
drag, startPoint x: 738, startPoint y: 328, endPoint x: 993, endPoint y: 332, distance: 255.0
click at [993, 332] on tr "1095 API User [PERSON_NAME][EMAIL_ADDRESS][DOMAIN_NAME] Seller [DATE] 11:06:24 …" at bounding box center [757, 338] width 1465 height 43
